Goal: Task Accomplishment & Management: Manage account settings

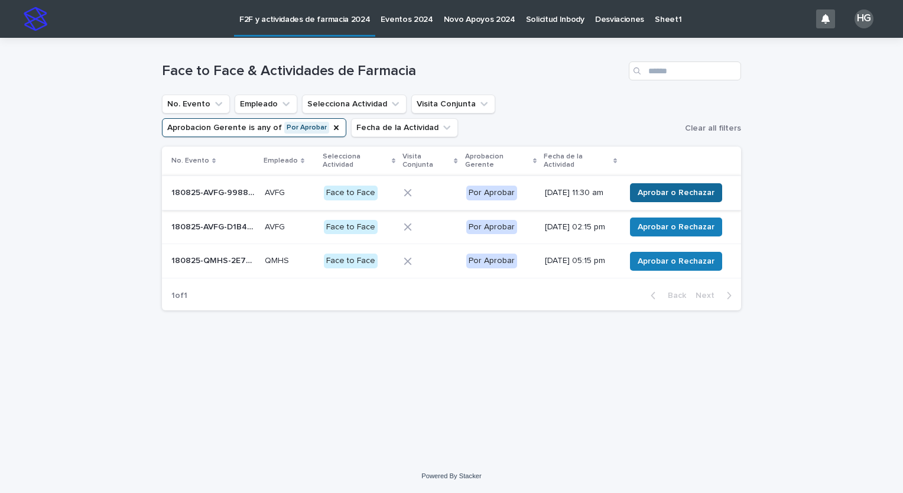
click at [649, 193] on span "Aprobar o Rechazar" at bounding box center [676, 193] width 77 height 12
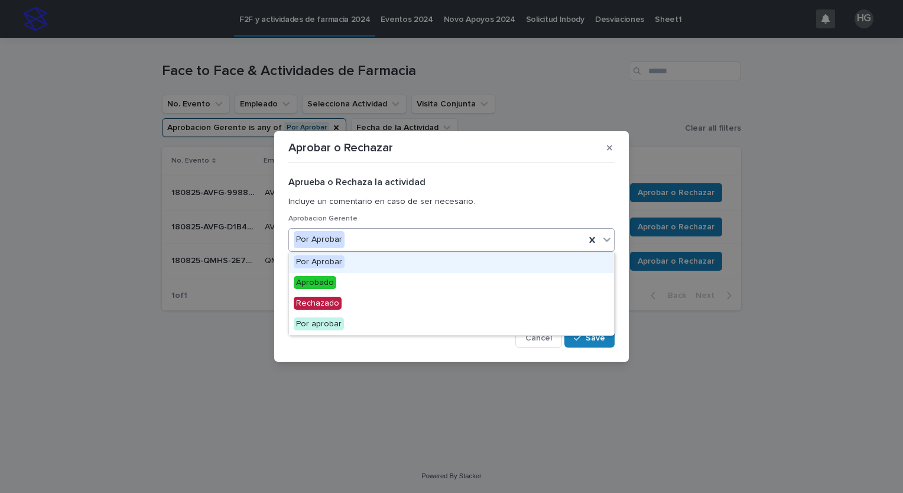
click at [471, 239] on div "Por Aprobar" at bounding box center [437, 240] width 296 height 20
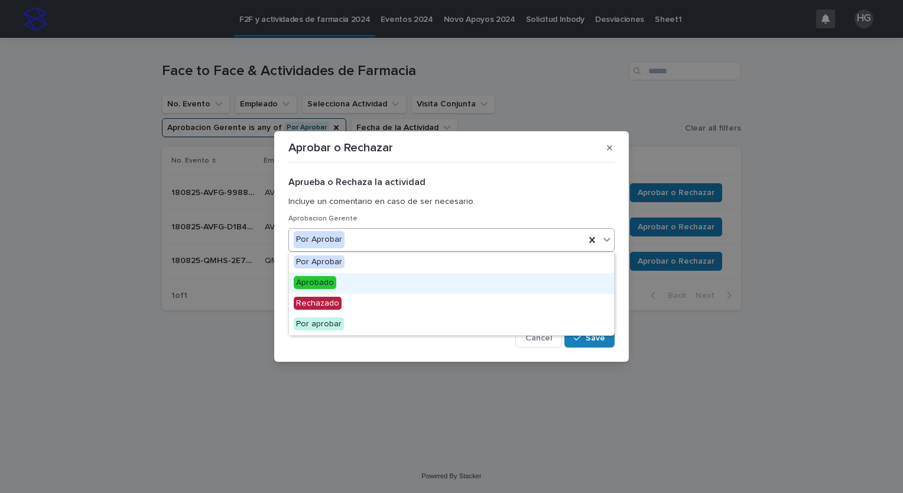
click at [428, 280] on div "Aprobado" at bounding box center [451, 283] width 325 height 21
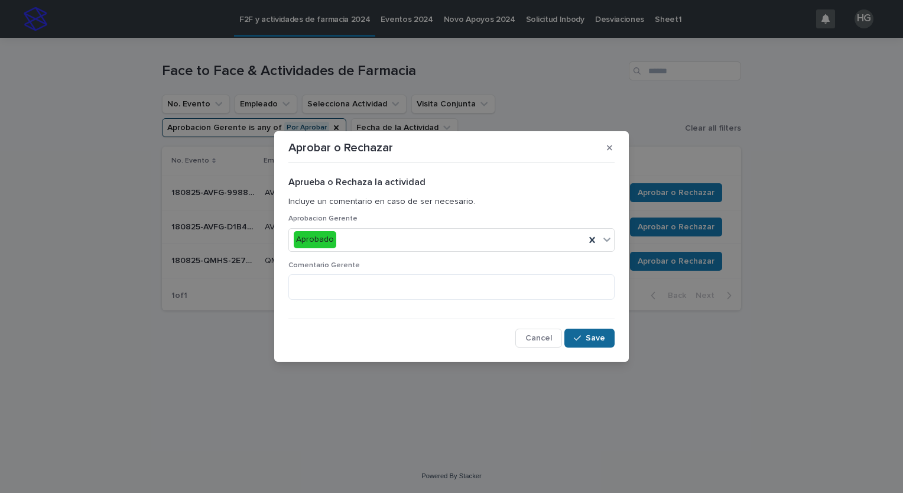
click at [581, 339] on icon "button" at bounding box center [577, 338] width 7 height 8
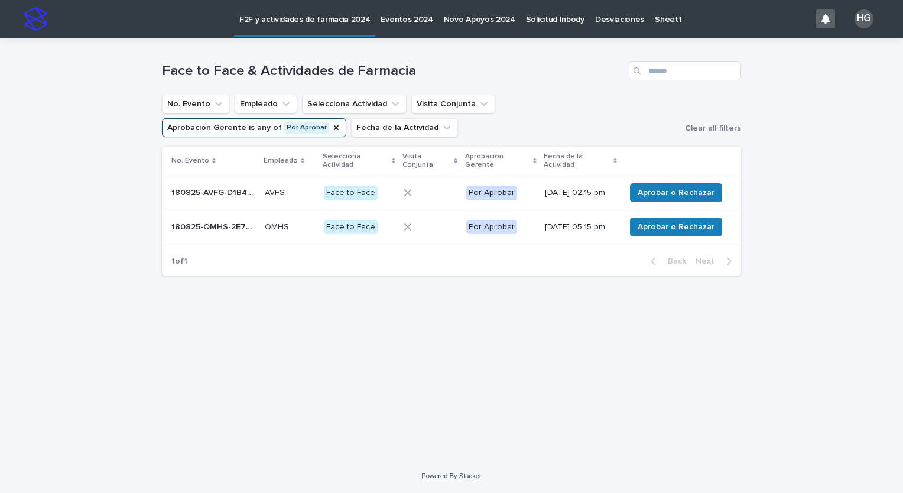
click at [578, 183] on div "[DATE] 02:15 pm" at bounding box center [580, 193] width 71 height 20
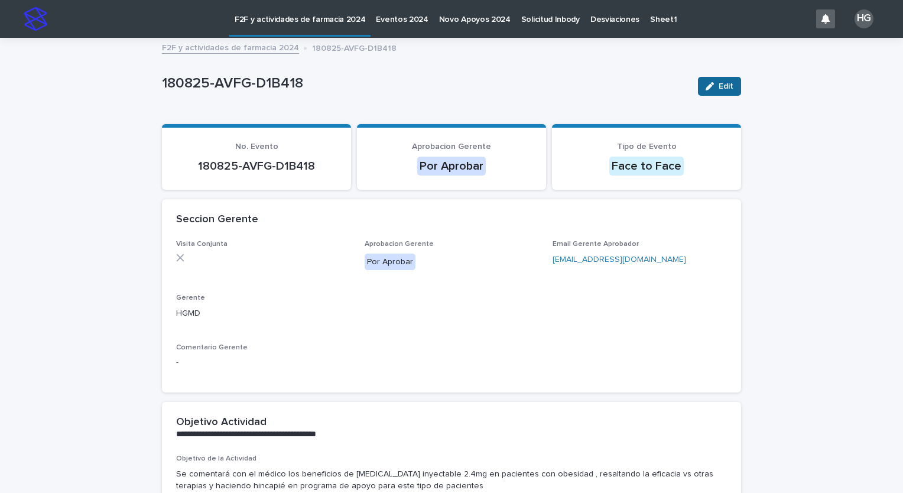
click at [721, 90] on button "Edit" at bounding box center [719, 86] width 43 height 19
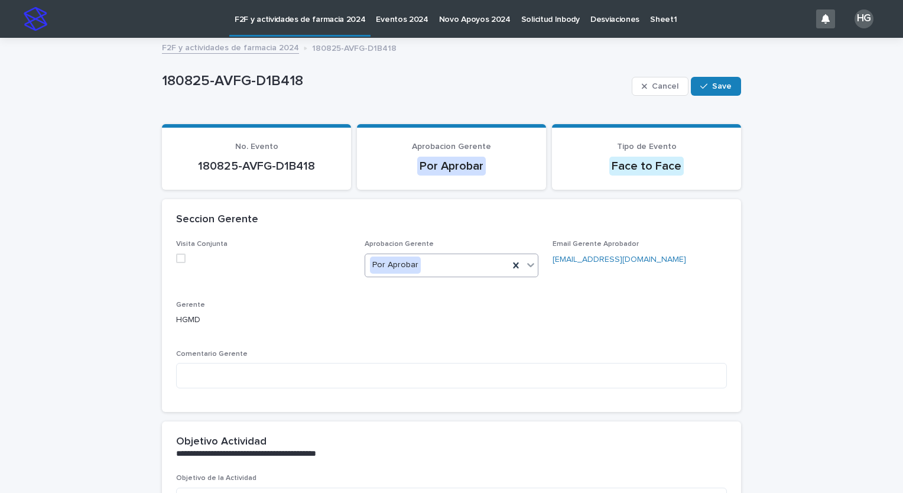
click at [486, 268] on div "Por Aprobar" at bounding box center [437, 265] width 144 height 20
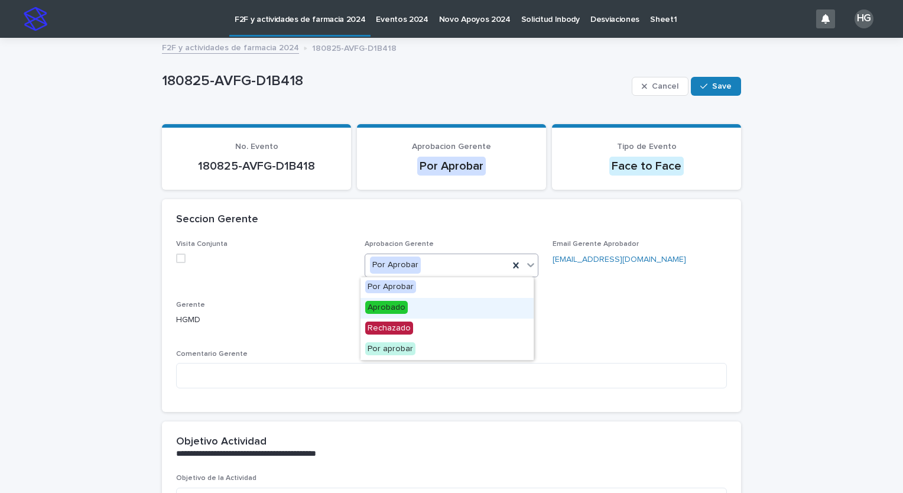
click at [451, 311] on div "Aprobado" at bounding box center [447, 308] width 173 height 21
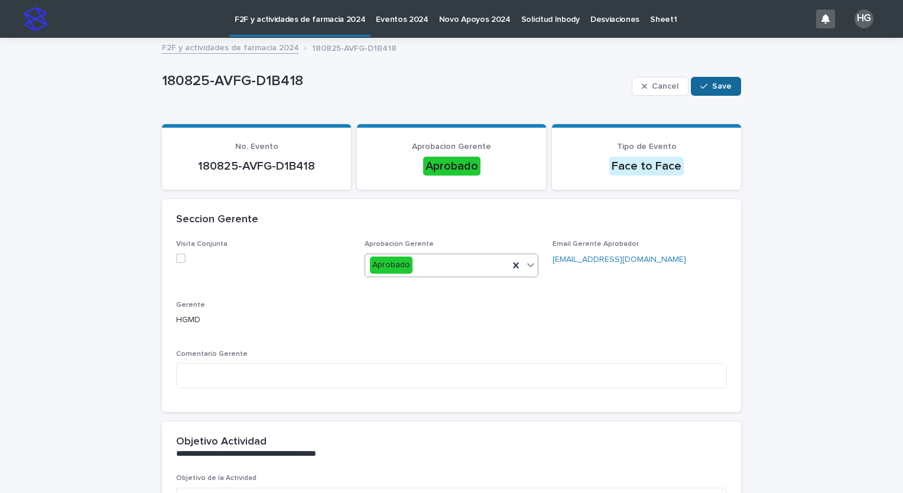
click at [719, 86] on span "Save" at bounding box center [722, 86] width 20 height 8
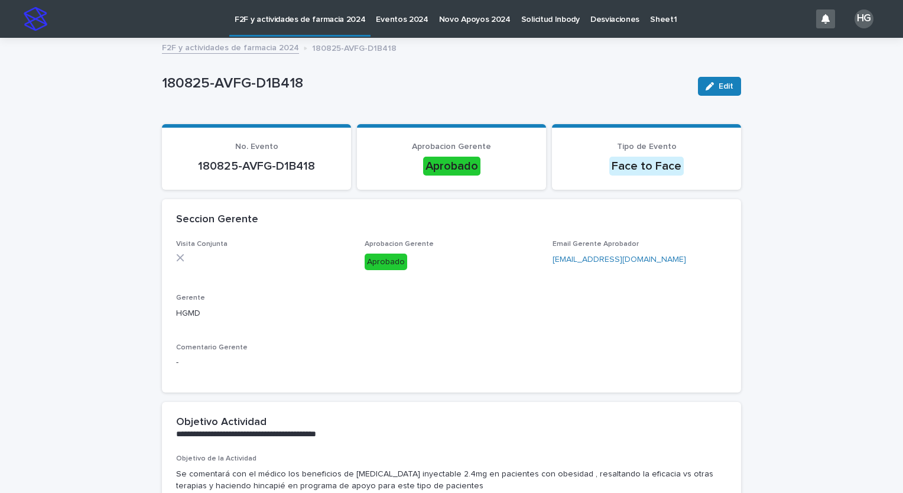
click at [331, 24] on p "F2F y actividades de farmacia 2024" at bounding box center [300, 12] width 131 height 25
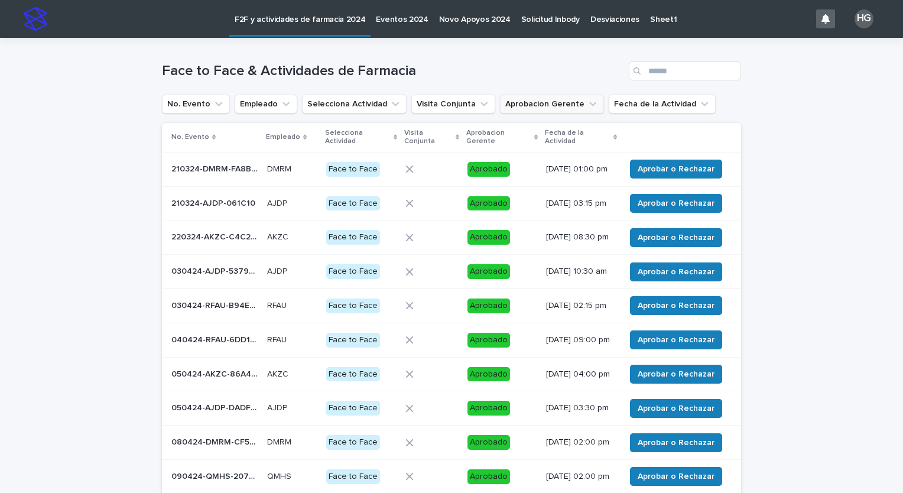
click at [549, 105] on button "Aprobacion Gerente" at bounding box center [552, 104] width 104 height 19
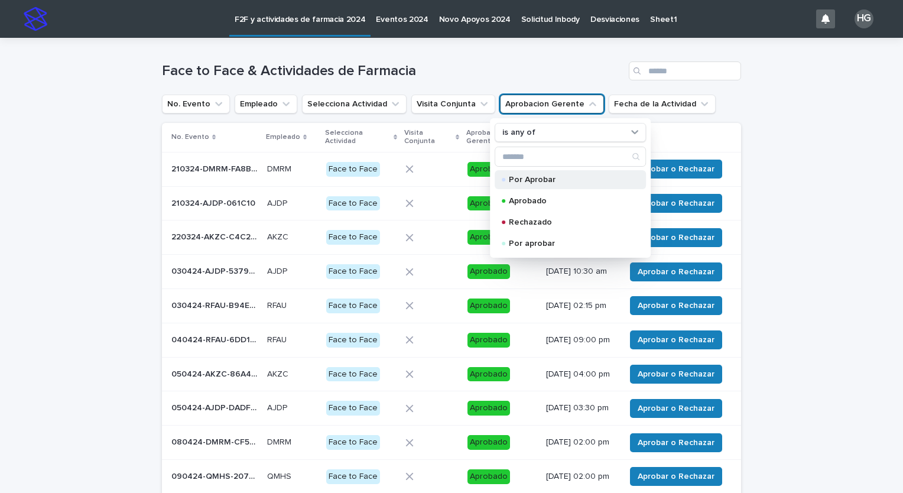
click at [533, 183] on p "Por Aprobar" at bounding box center [568, 180] width 118 height 8
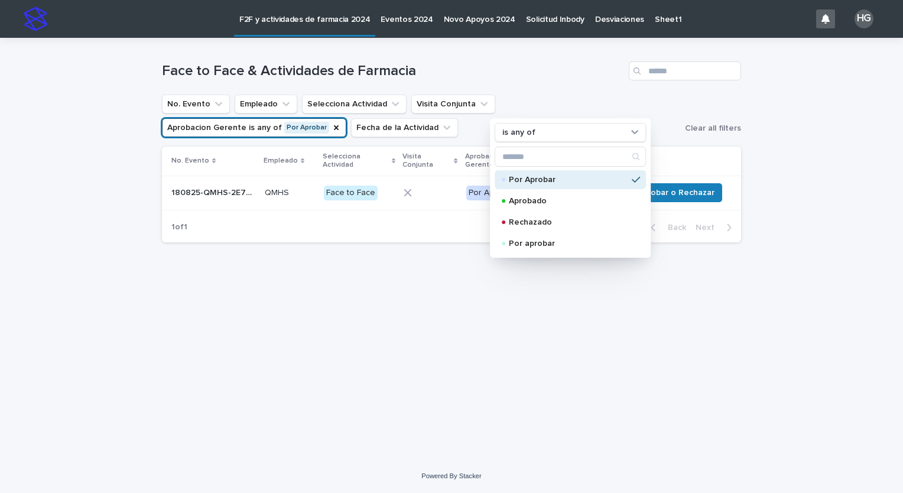
click at [80, 197] on div "Loading... Saving… Loading... Saving… Face to Face & Actividades de Farmacia No…" at bounding box center [451, 249] width 903 height 422
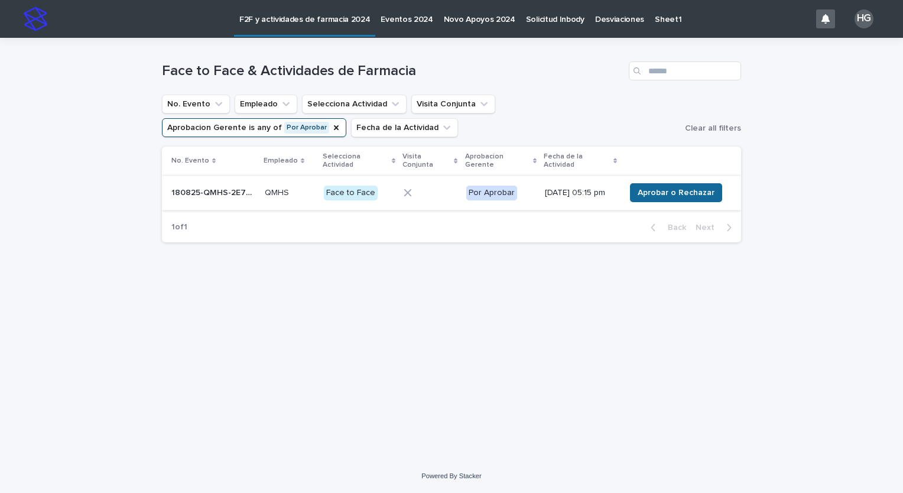
click at [654, 192] on span "Aprobar o Rechazar" at bounding box center [676, 193] width 77 height 12
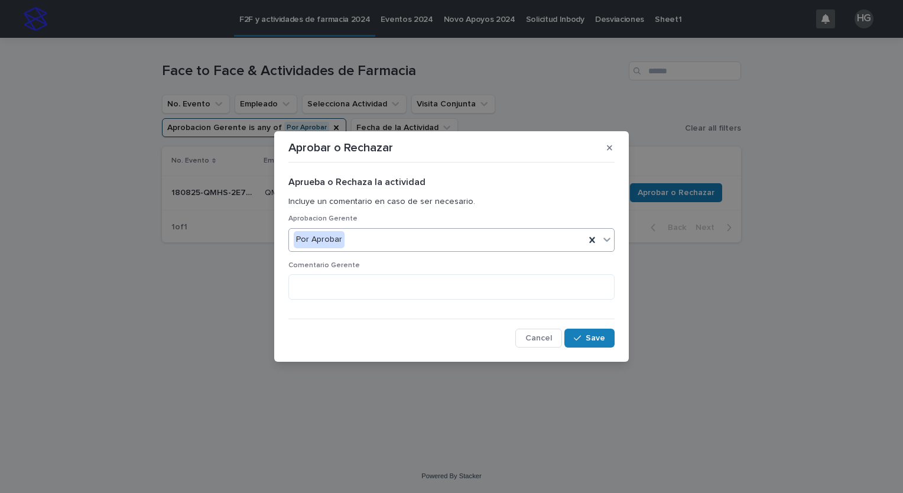
click at [414, 238] on div "Por Aprobar" at bounding box center [437, 240] width 296 height 20
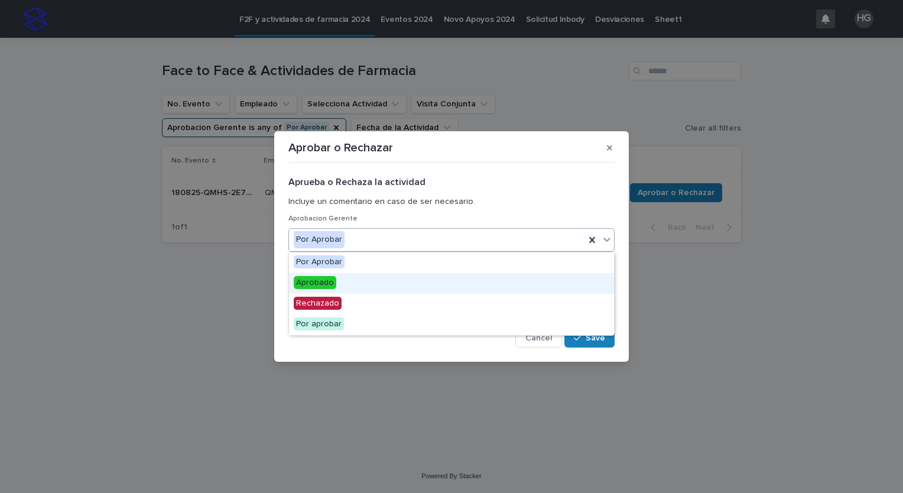
click at [387, 280] on div "Aprobado" at bounding box center [451, 283] width 325 height 21
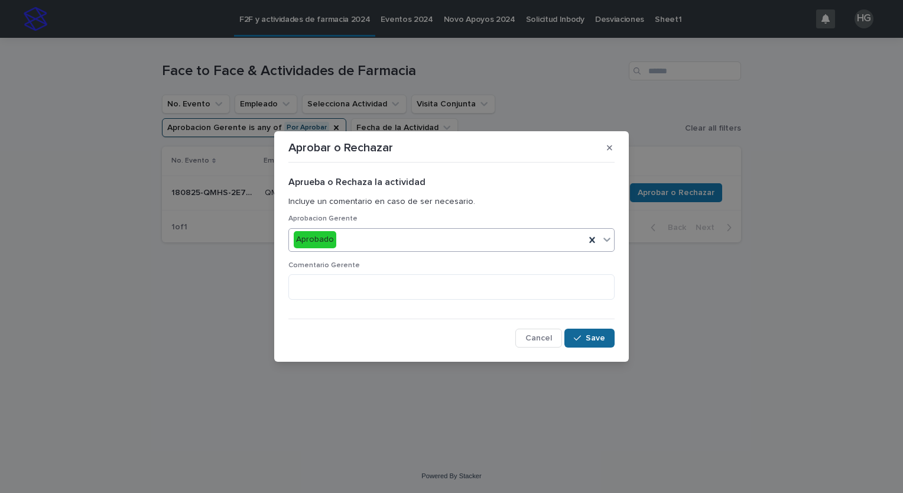
click at [594, 337] on span "Save" at bounding box center [596, 338] width 20 height 8
